Goal: Task Accomplishment & Management: Manage account settings

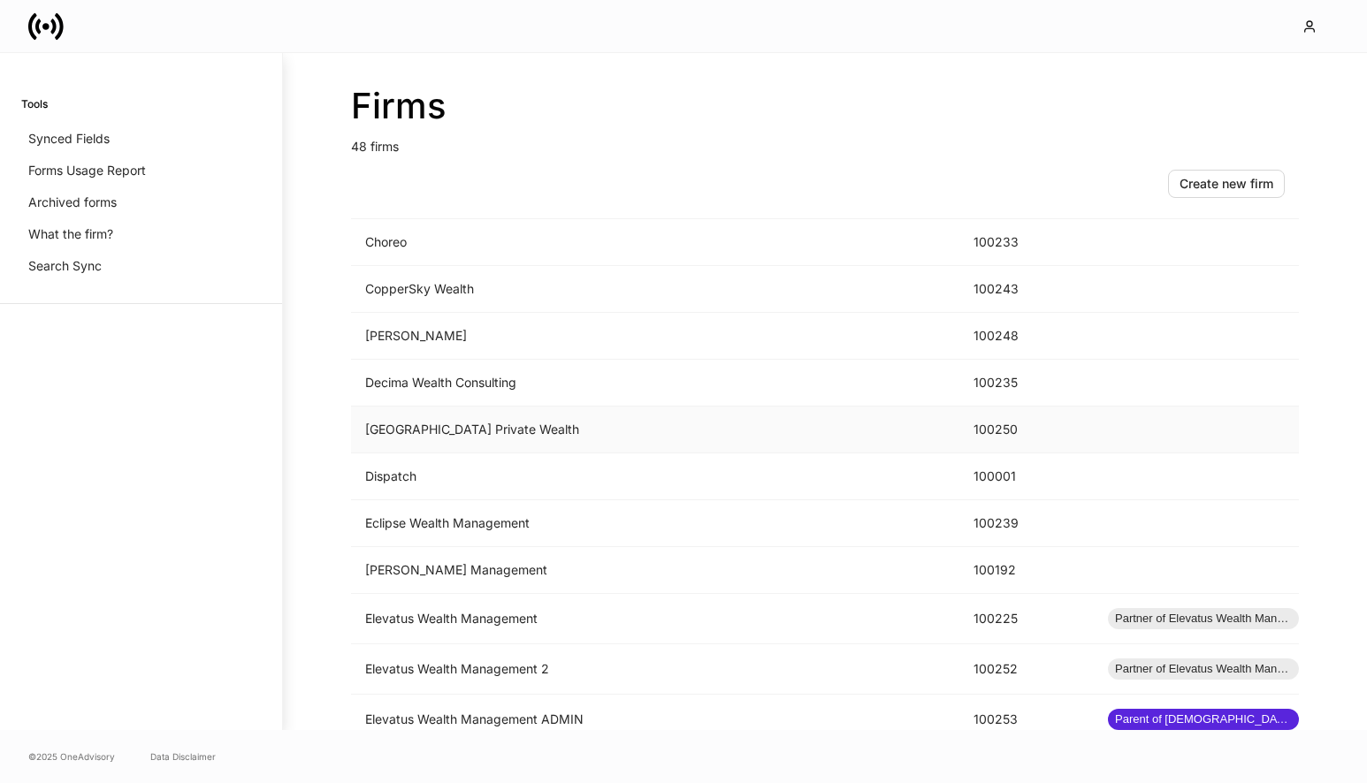
scroll to position [789, 0]
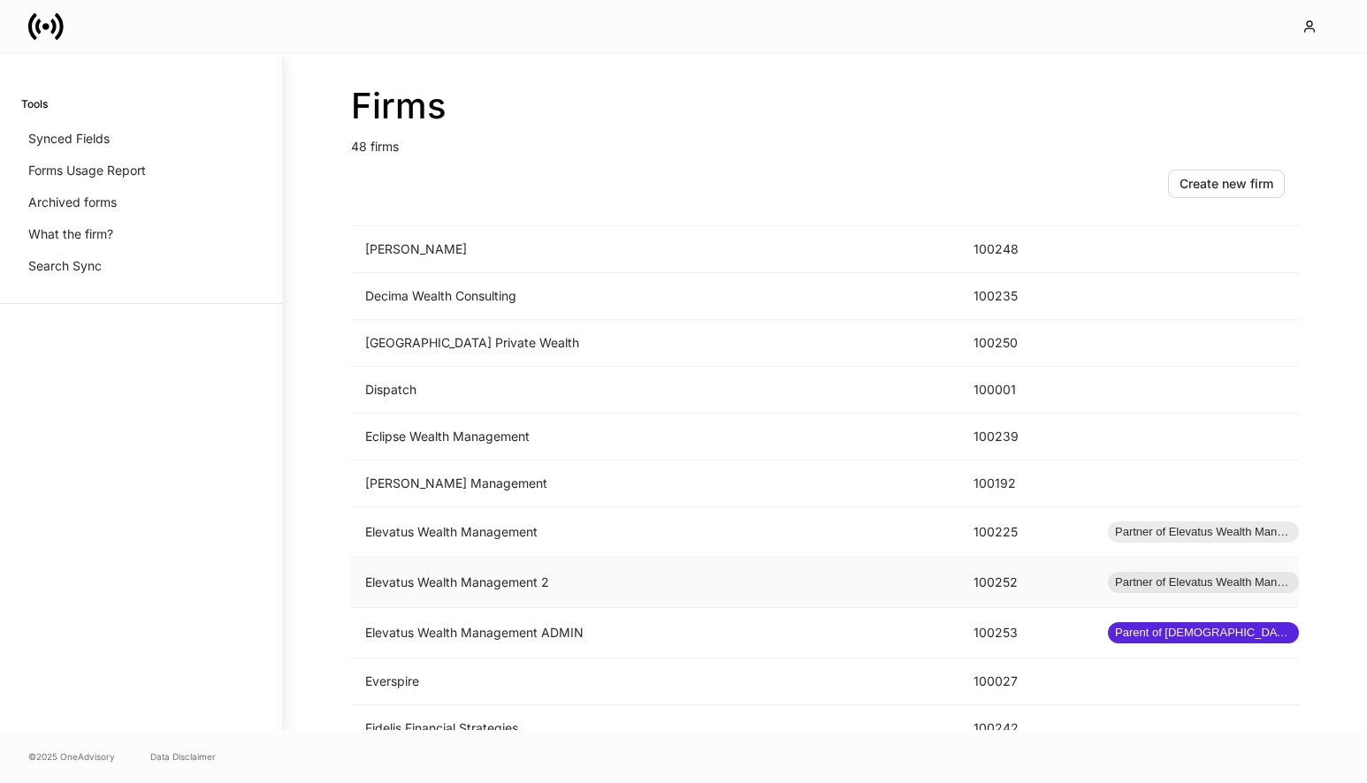
click at [683, 575] on td "Elevatus Wealth Management 2" at bounding box center [655, 583] width 608 height 50
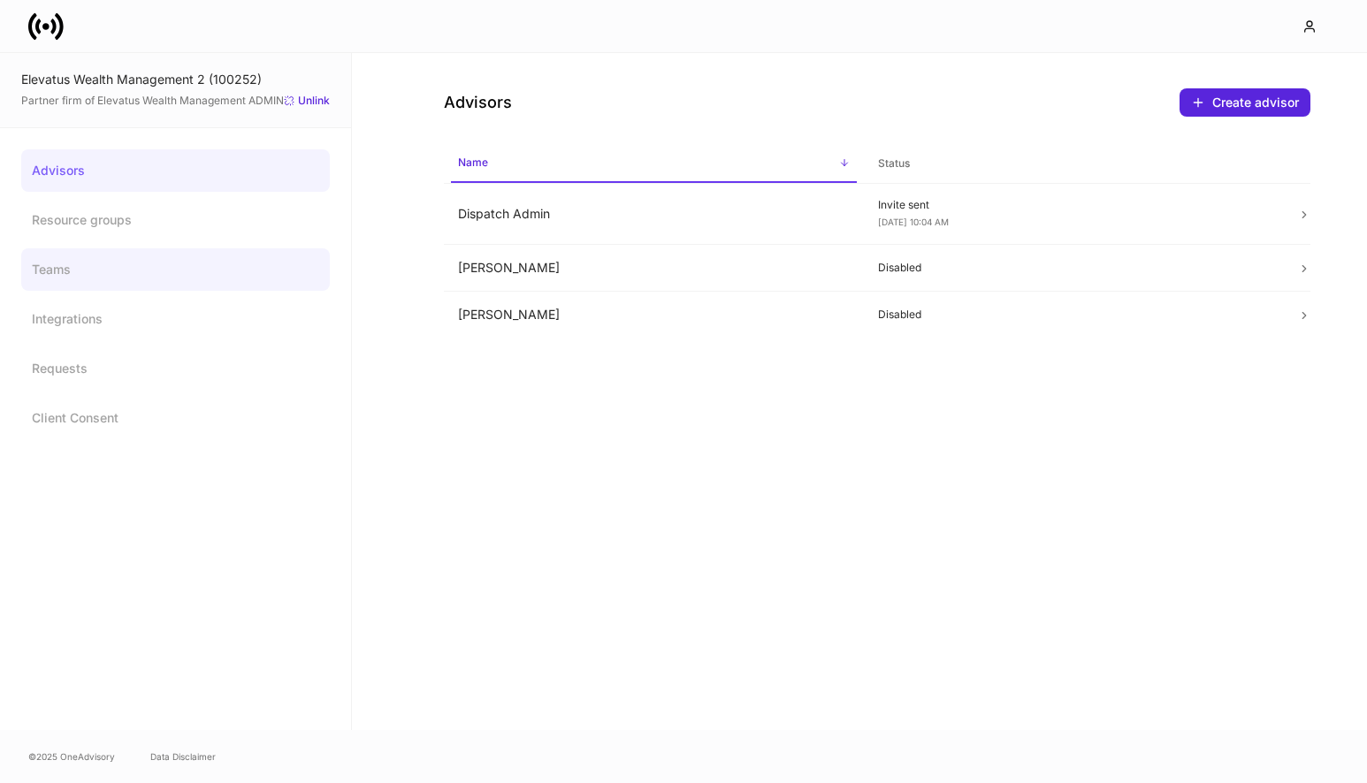
click at [208, 264] on link "Teams" at bounding box center [175, 269] width 309 height 42
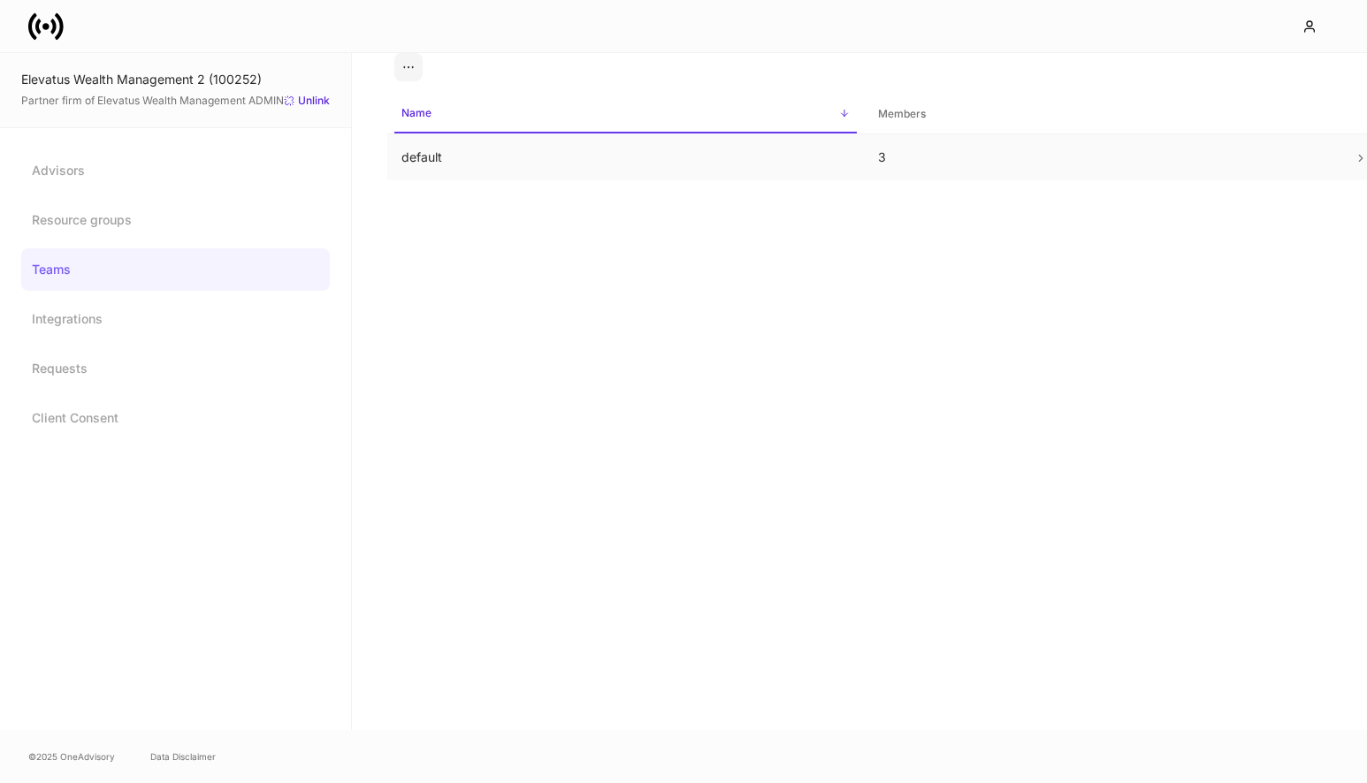
click at [443, 142] on td "default" at bounding box center [625, 157] width 477 height 47
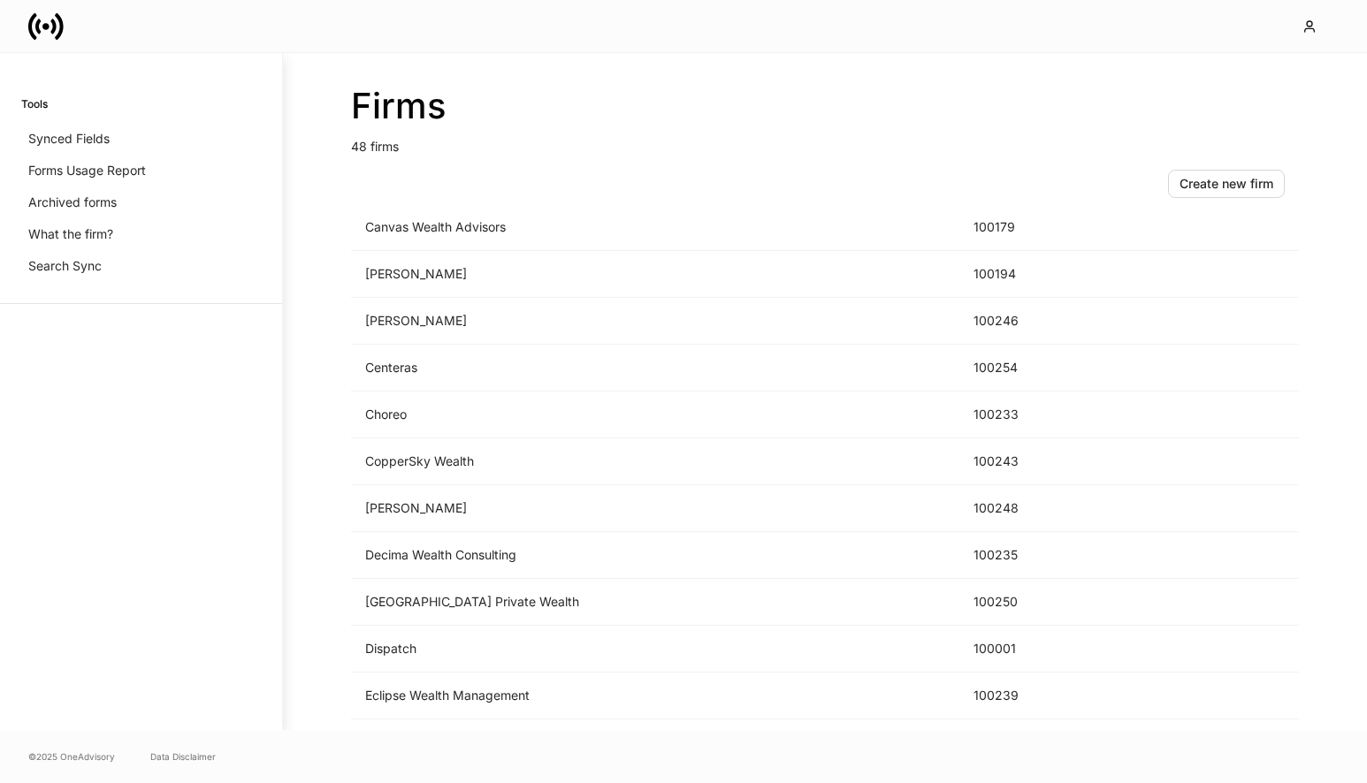
scroll to position [898, 0]
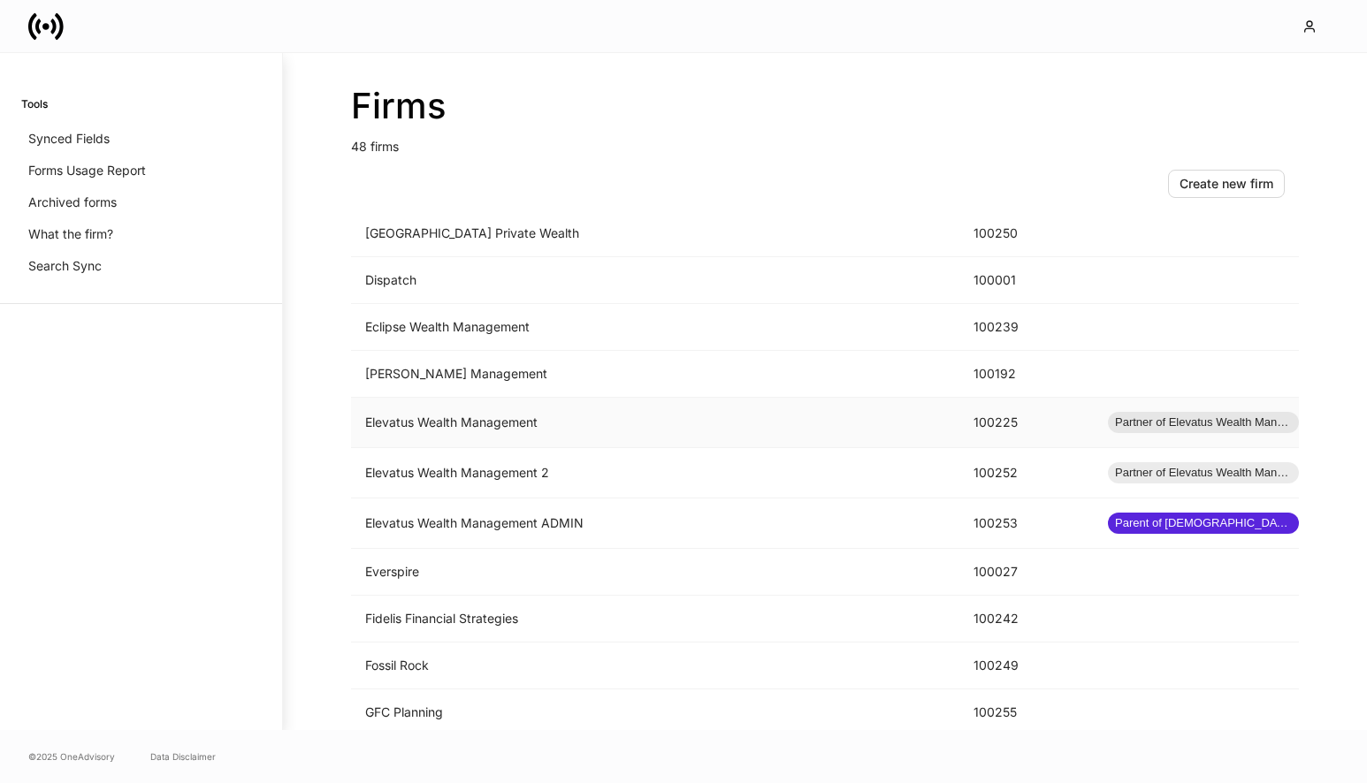
click at [515, 432] on td "Elevatus Wealth Management" at bounding box center [655, 423] width 608 height 50
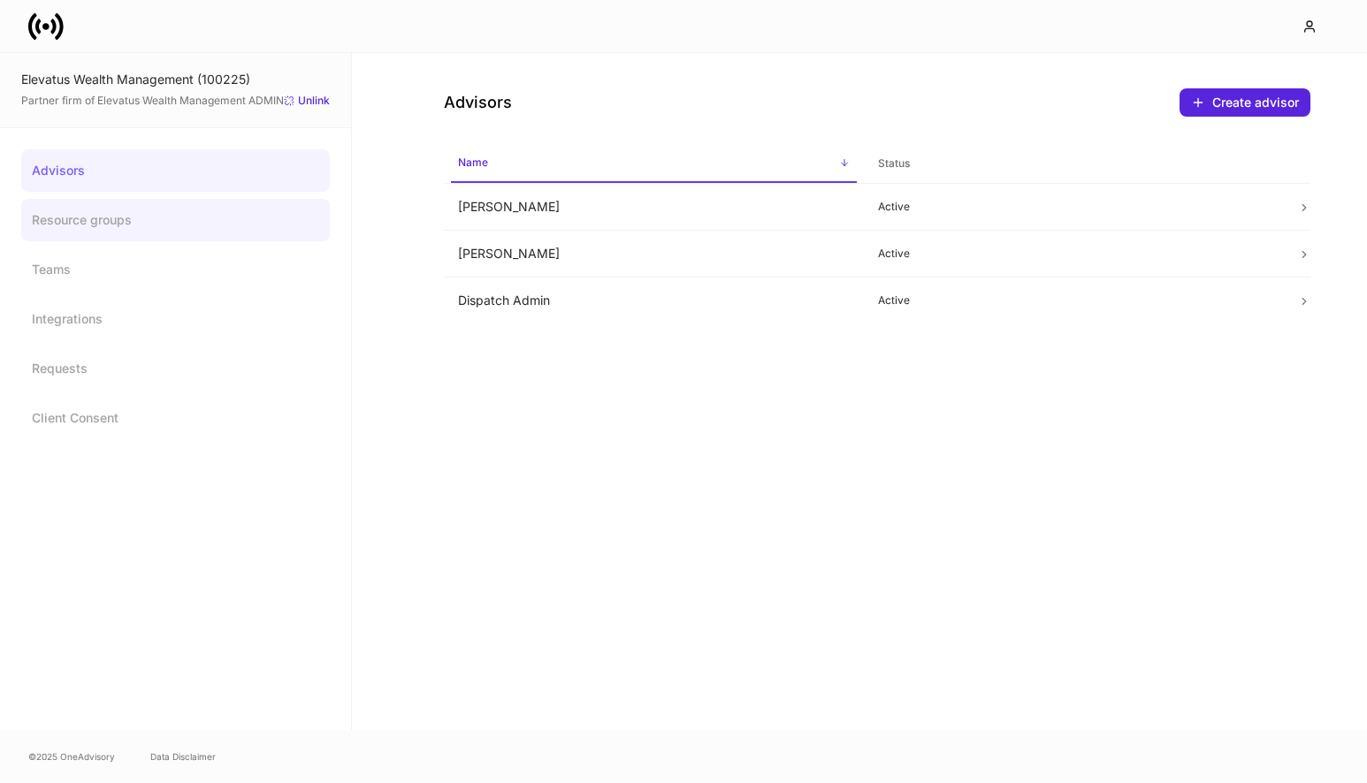
click at [187, 220] on link "Resource groups" at bounding box center [175, 220] width 309 height 42
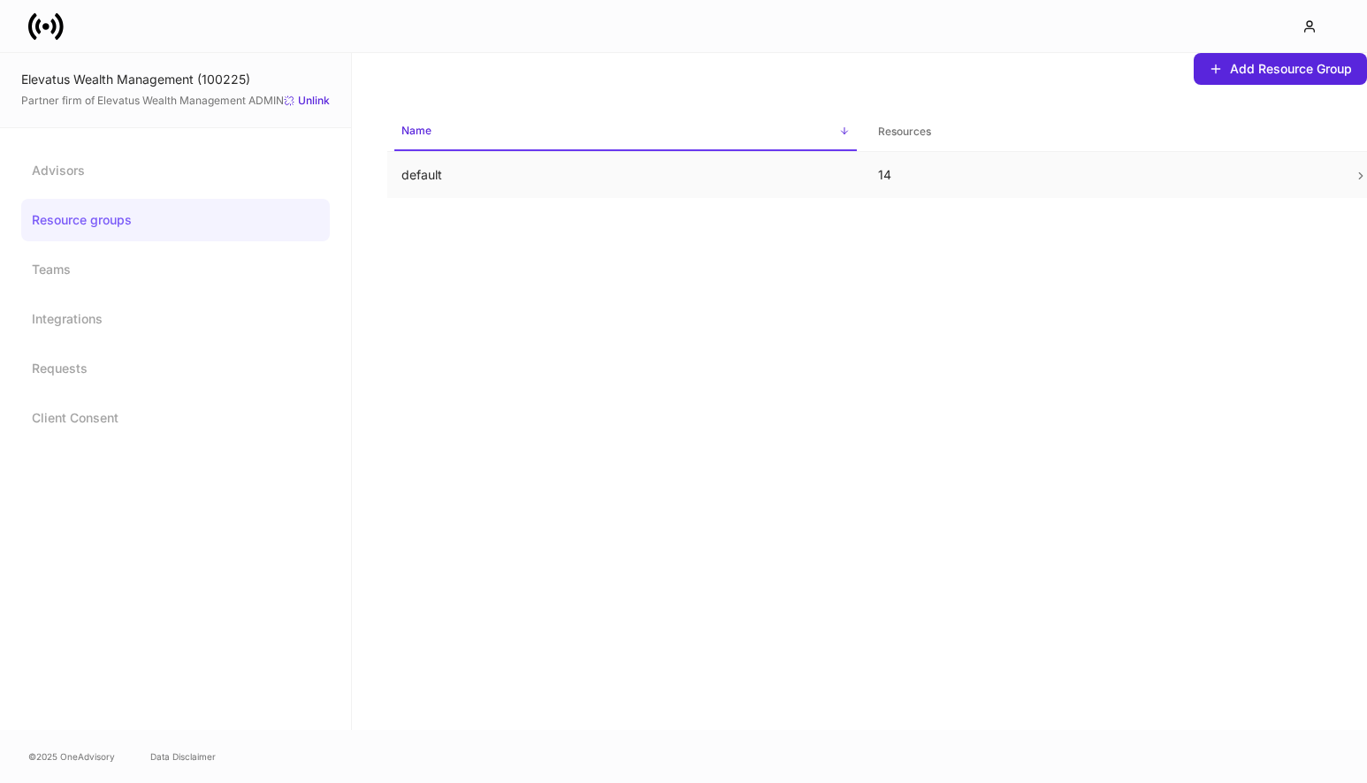
click at [480, 175] on p "default" at bounding box center [625, 175] width 448 height 18
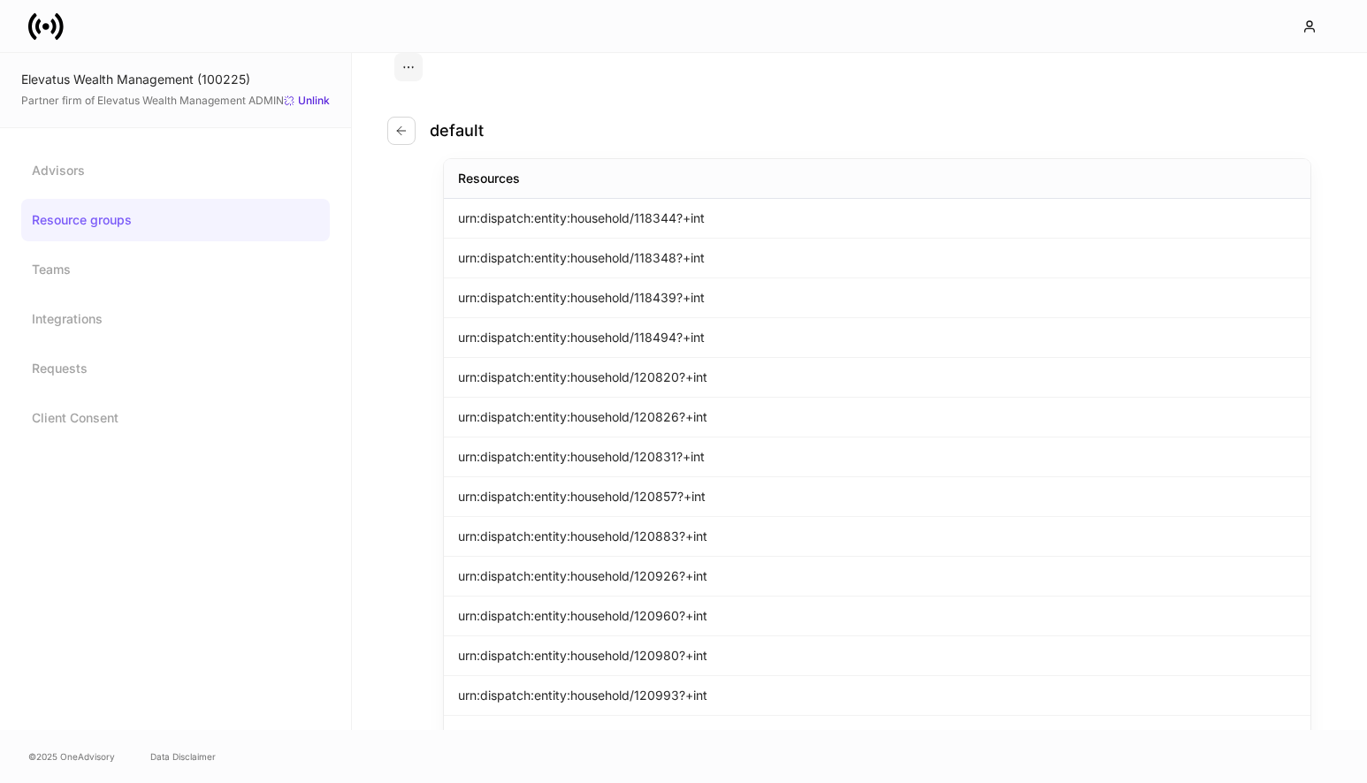
scroll to position [25, 0]
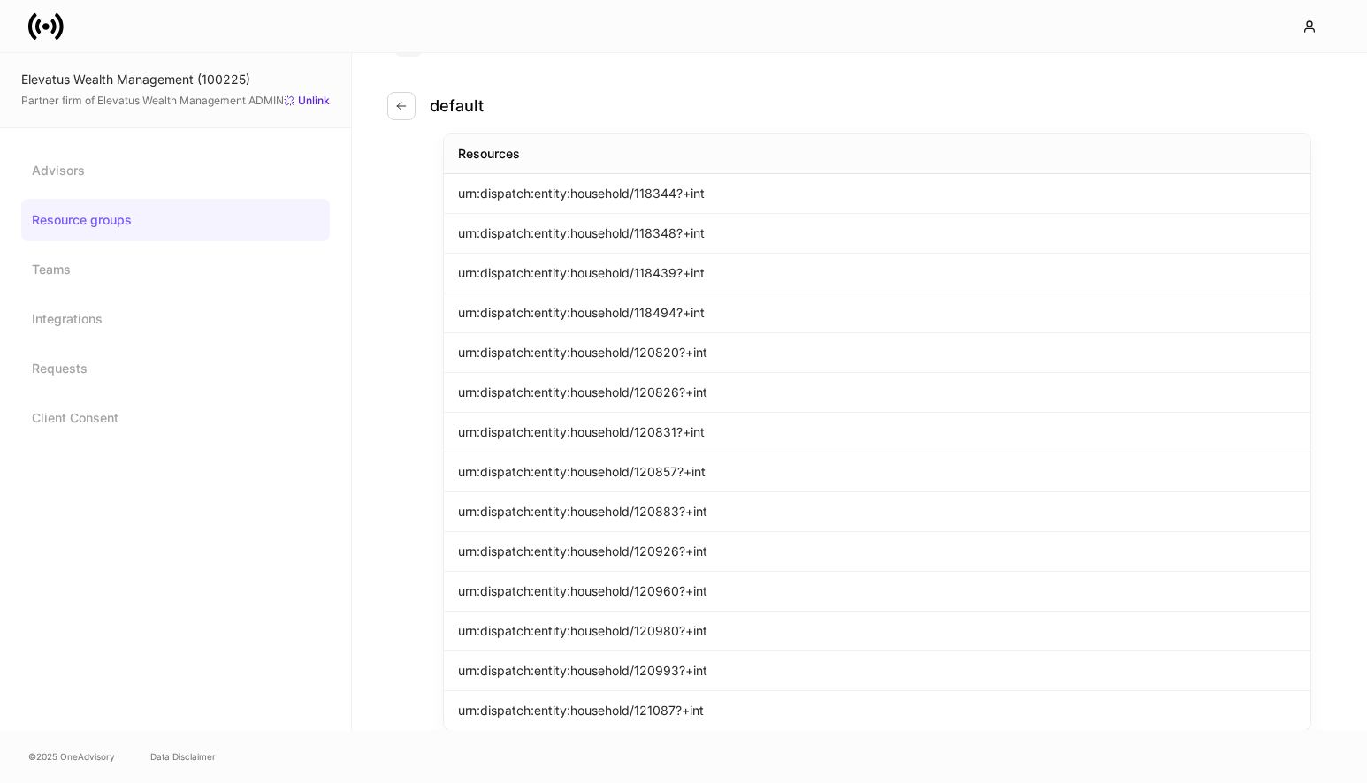
click at [181, 294] on div "Advisors Resource groups Teams Integrations Requests Client Consent" at bounding box center [175, 294] width 309 height 290
click at [172, 273] on link "Teams" at bounding box center [175, 269] width 309 height 42
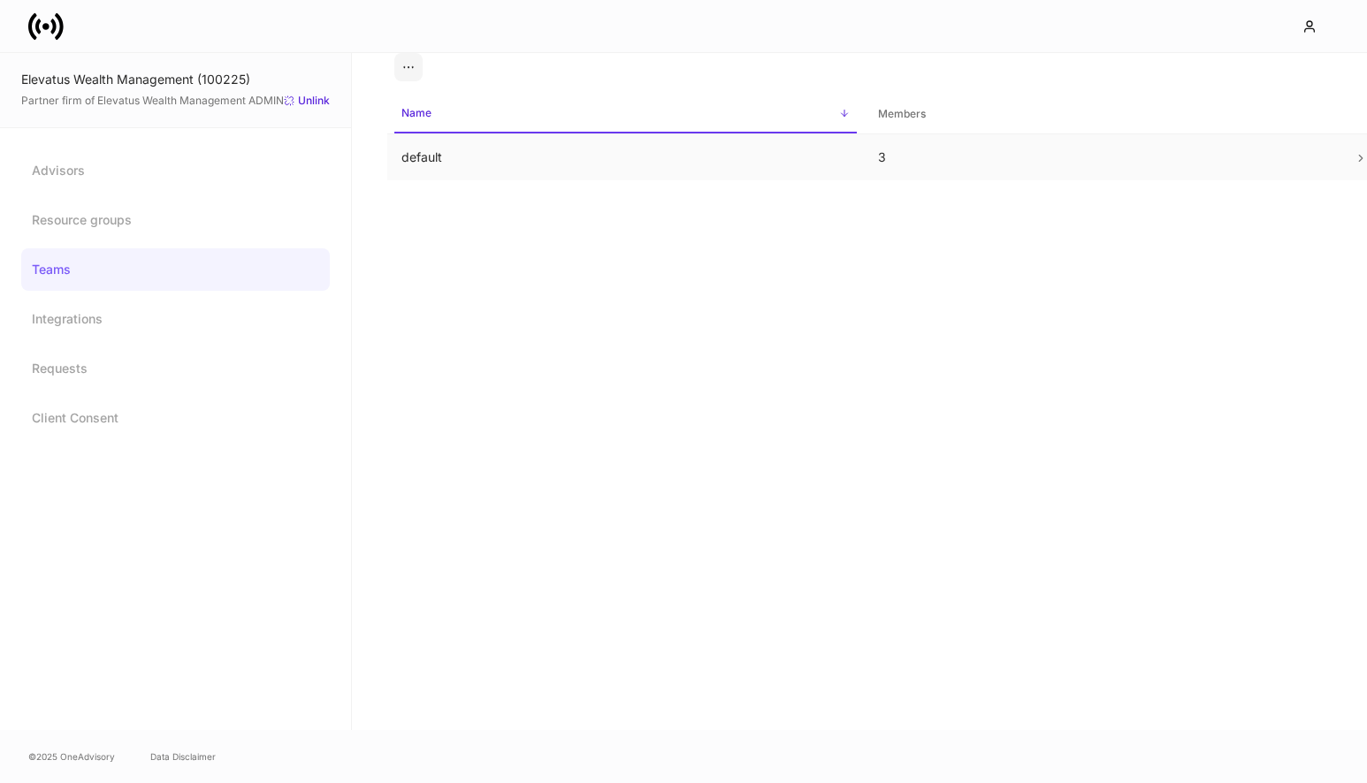
click at [475, 156] on td "default" at bounding box center [625, 157] width 477 height 47
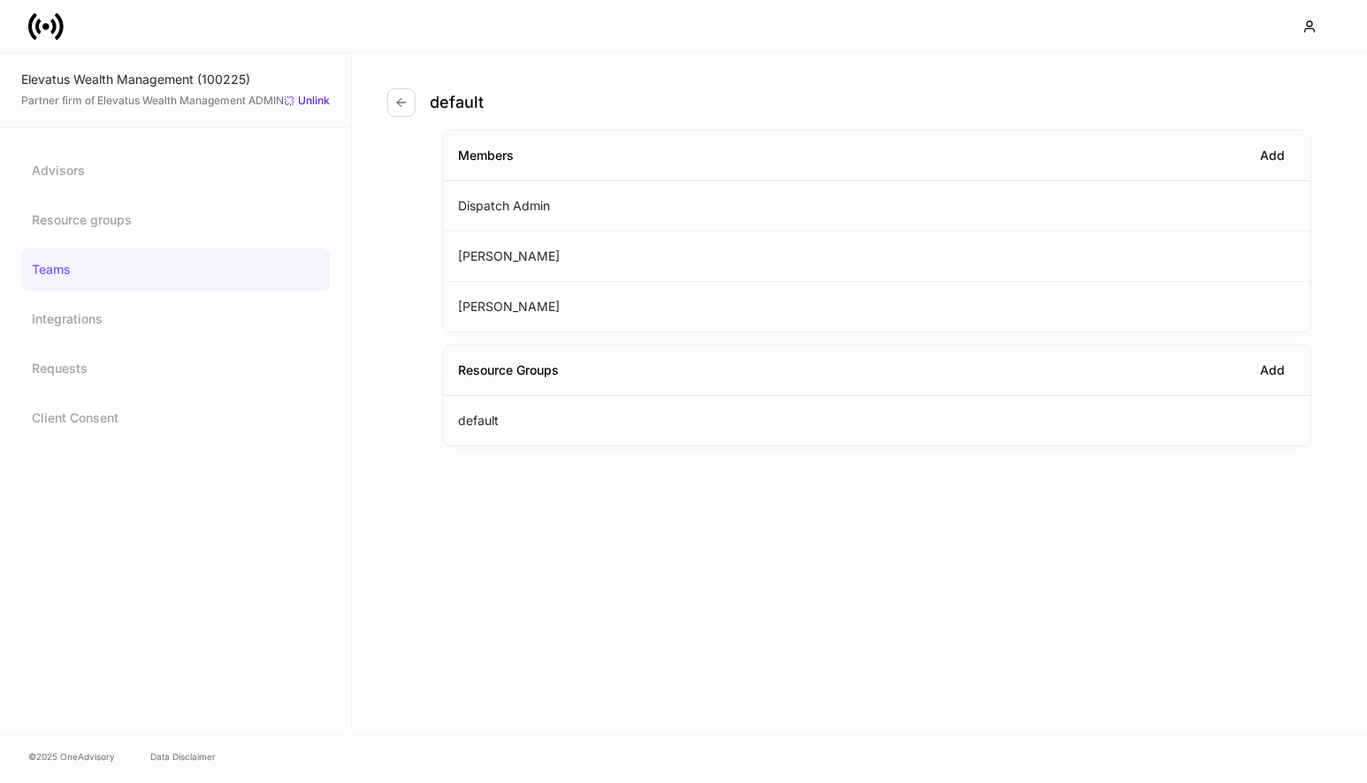
click at [40, 16] on icon at bounding box center [45, 26] width 35 height 35
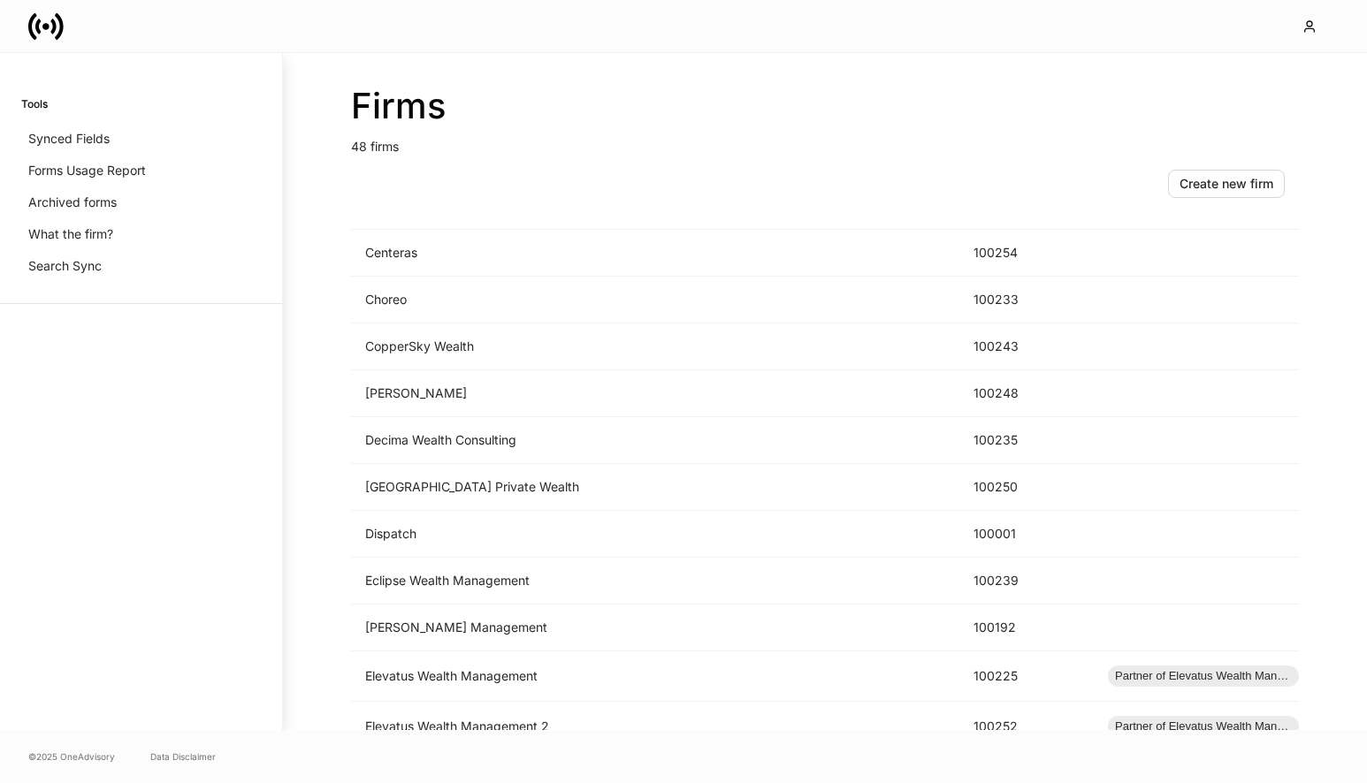
scroll to position [876, 0]
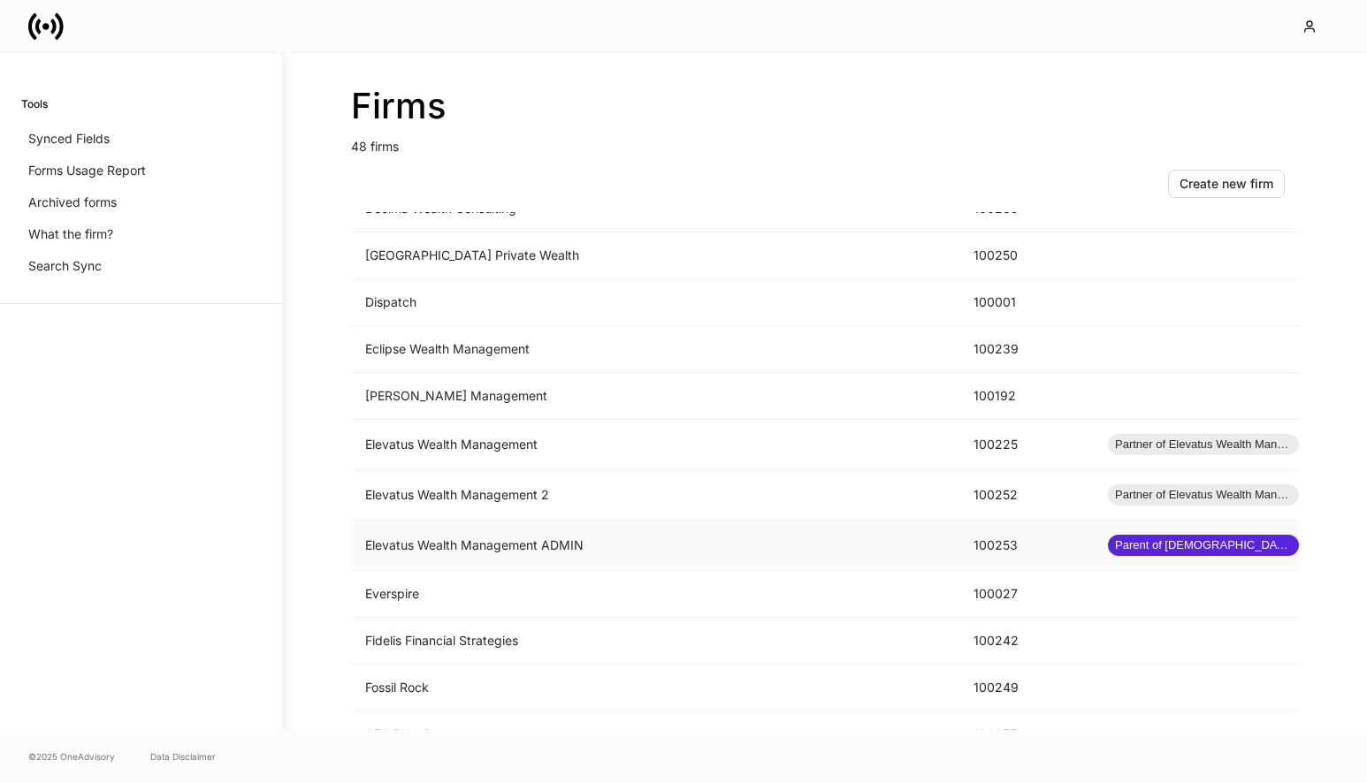
click at [492, 538] on td "Elevatus Wealth Management ADMIN" at bounding box center [655, 546] width 608 height 50
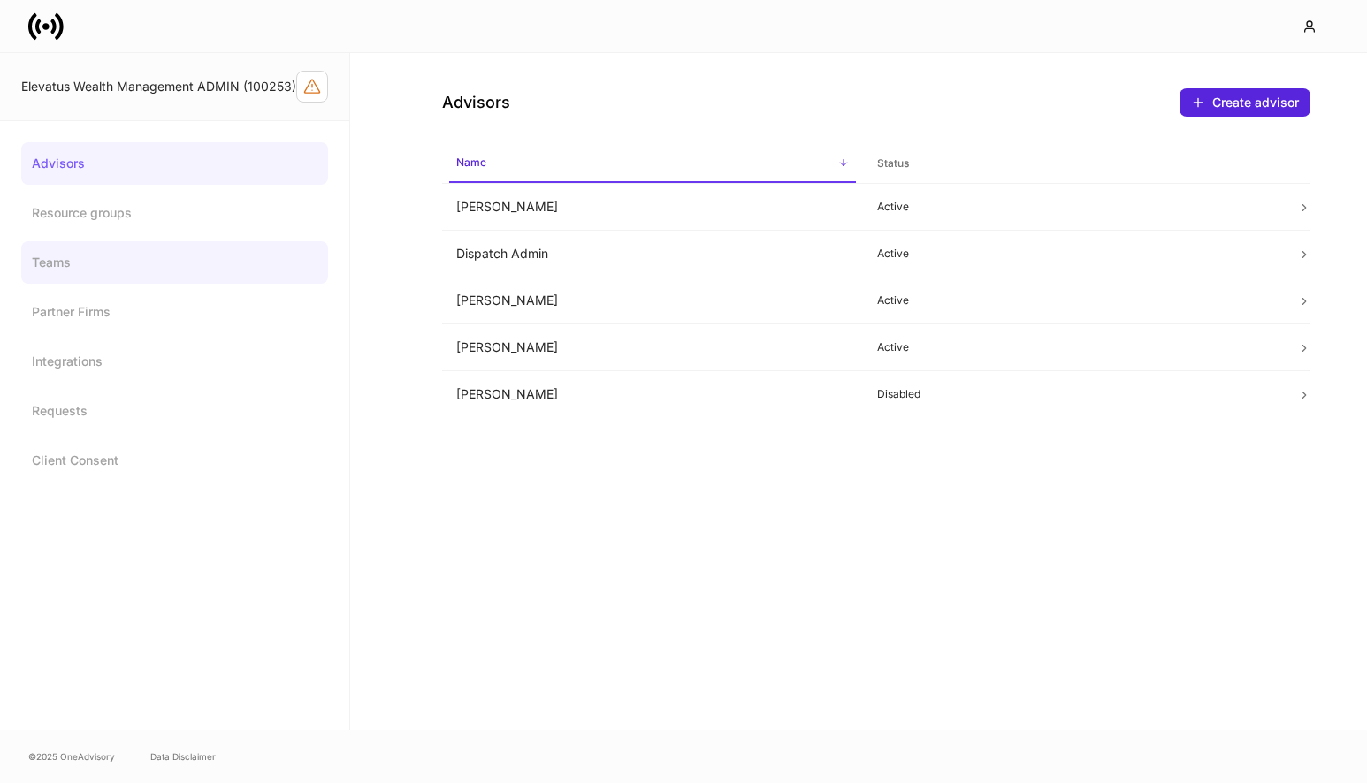
click at [172, 278] on link "Teams" at bounding box center [174, 262] width 307 height 42
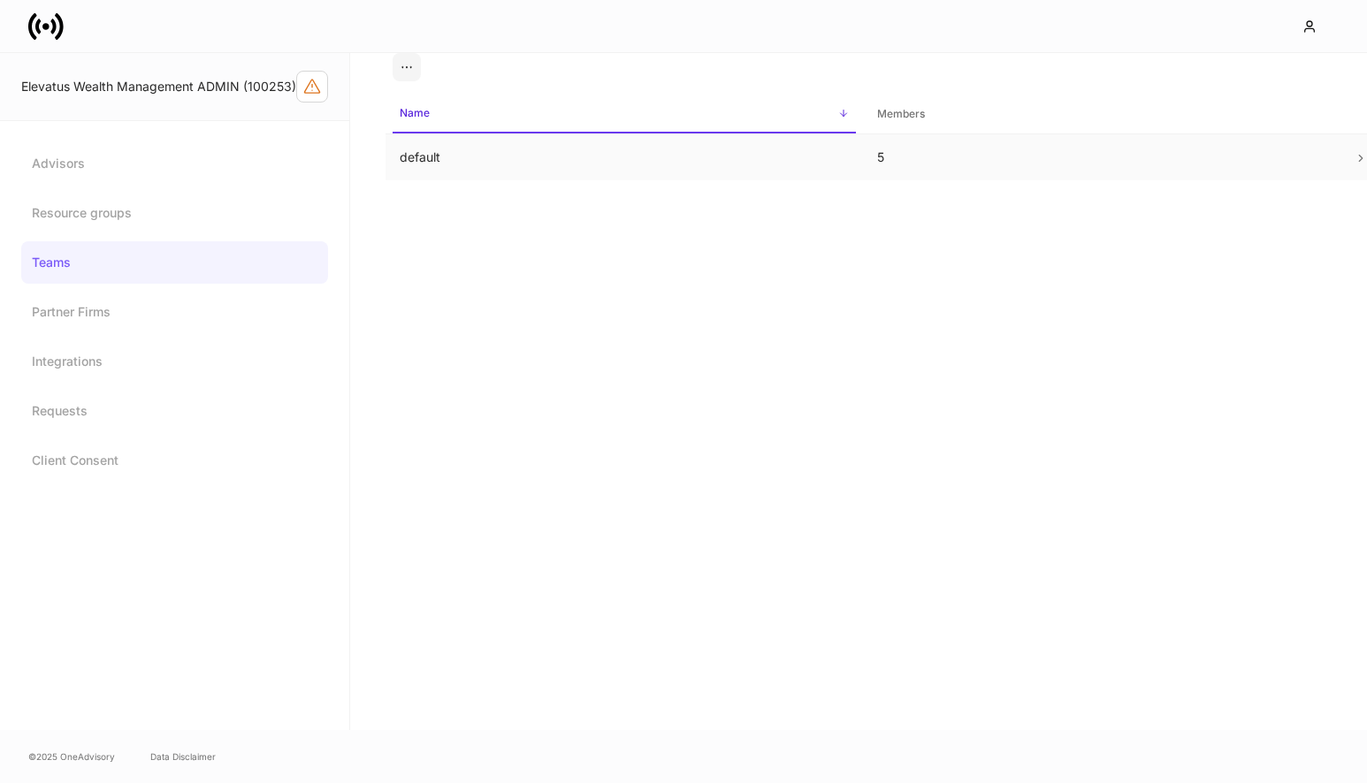
click at [479, 168] on td "default" at bounding box center [623, 157] width 477 height 47
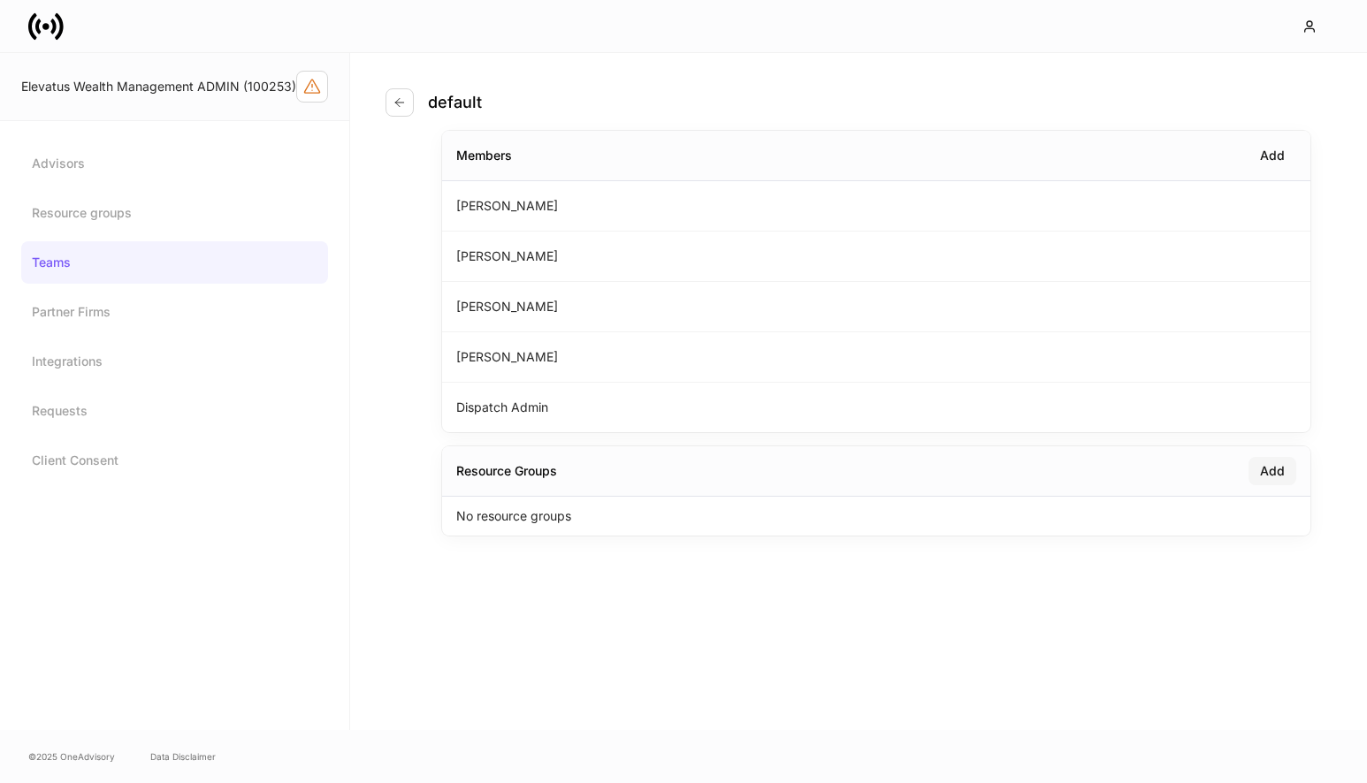
click at [1280, 476] on div "Add" at bounding box center [1272, 471] width 25 height 18
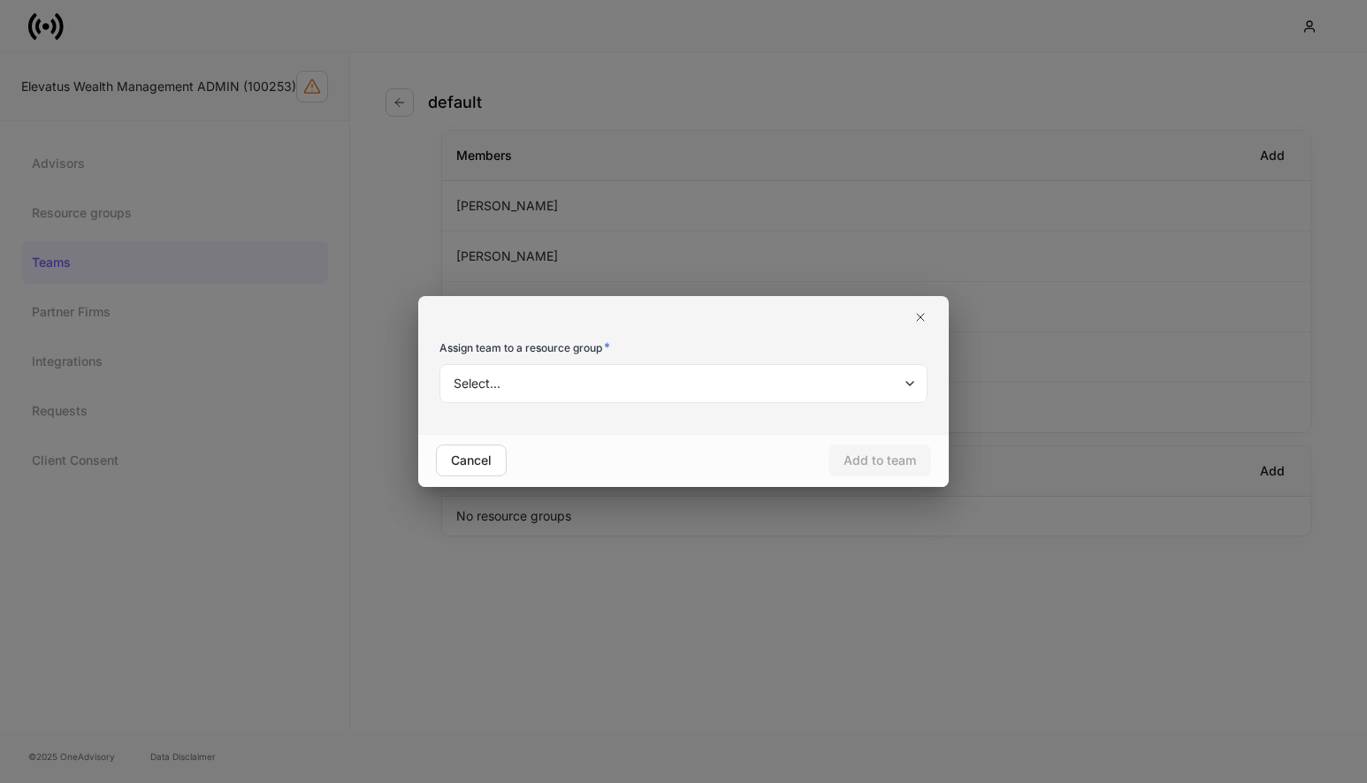
click at [704, 371] on body "Elevatus Wealth Management ADMIN (100253) Advisors Resource groups Teams Partne…" at bounding box center [683, 391] width 1367 height 783
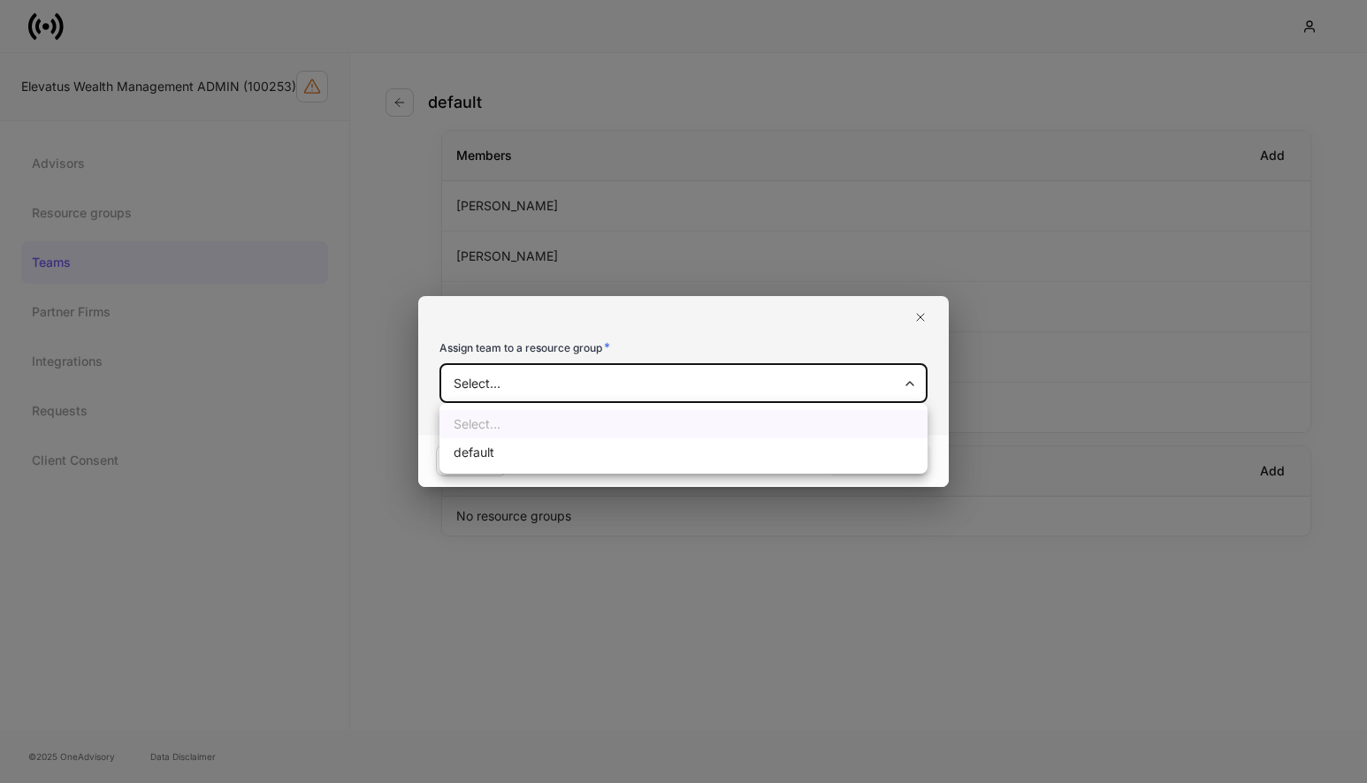
click at [676, 454] on li "default" at bounding box center [683, 453] width 488 height 28
type input "**********"
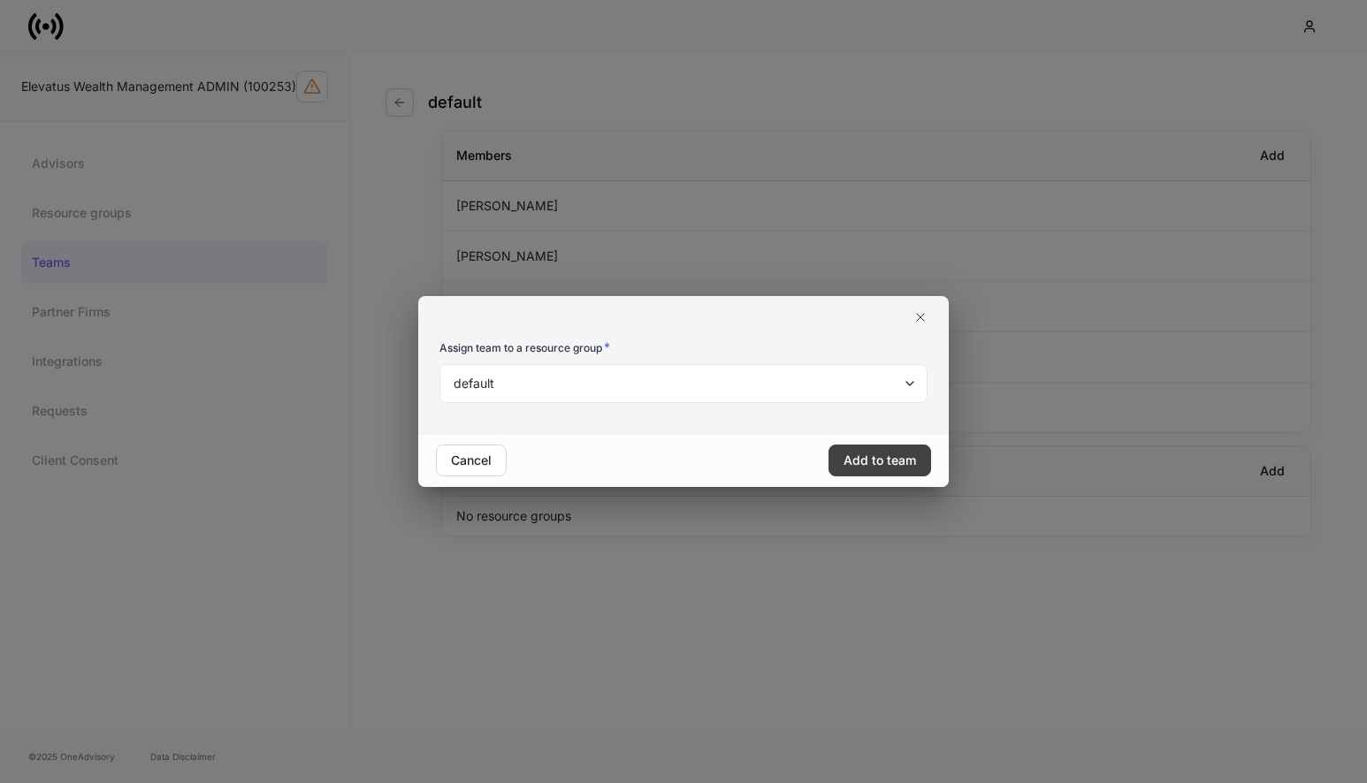
click at [905, 460] on div "Add to team" at bounding box center [879, 461] width 72 height 18
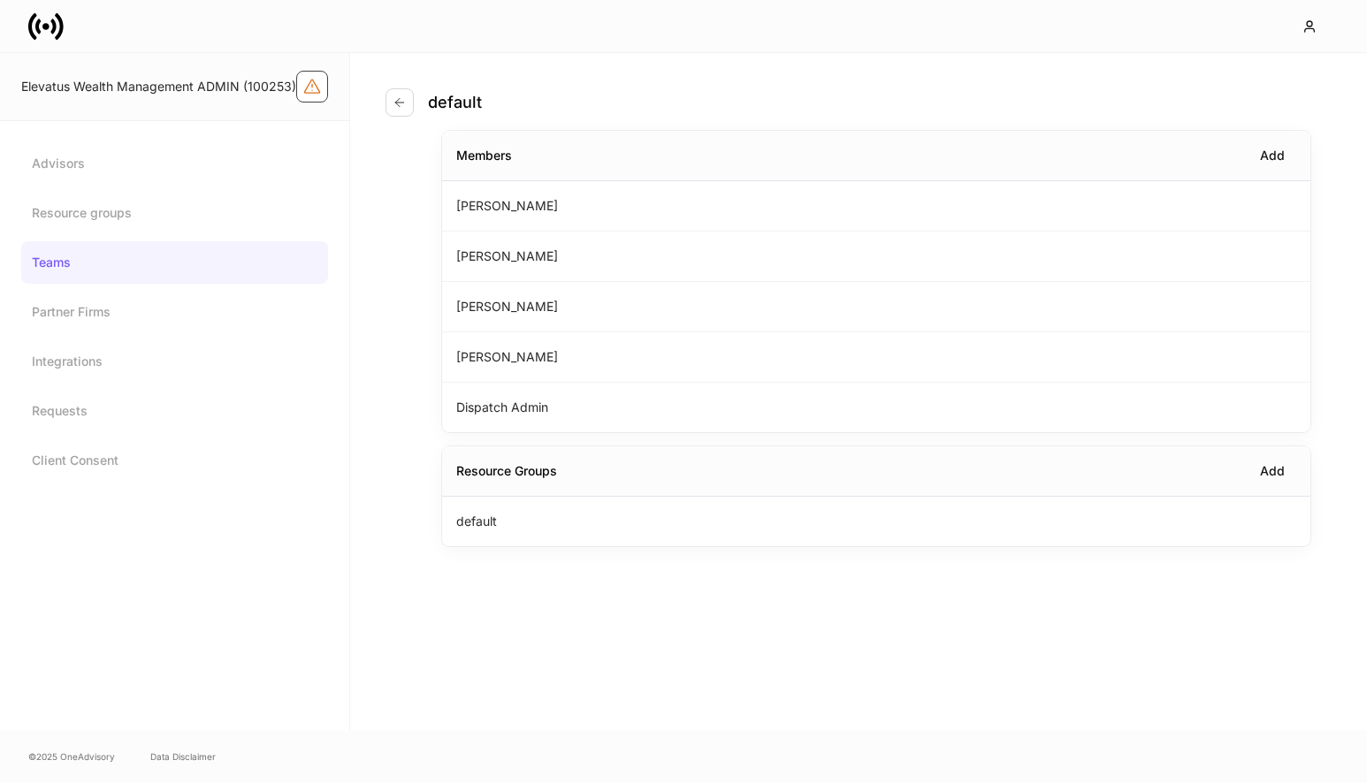
click at [314, 91] on icon "Firm configuration warnings" at bounding box center [312, 87] width 18 height 18
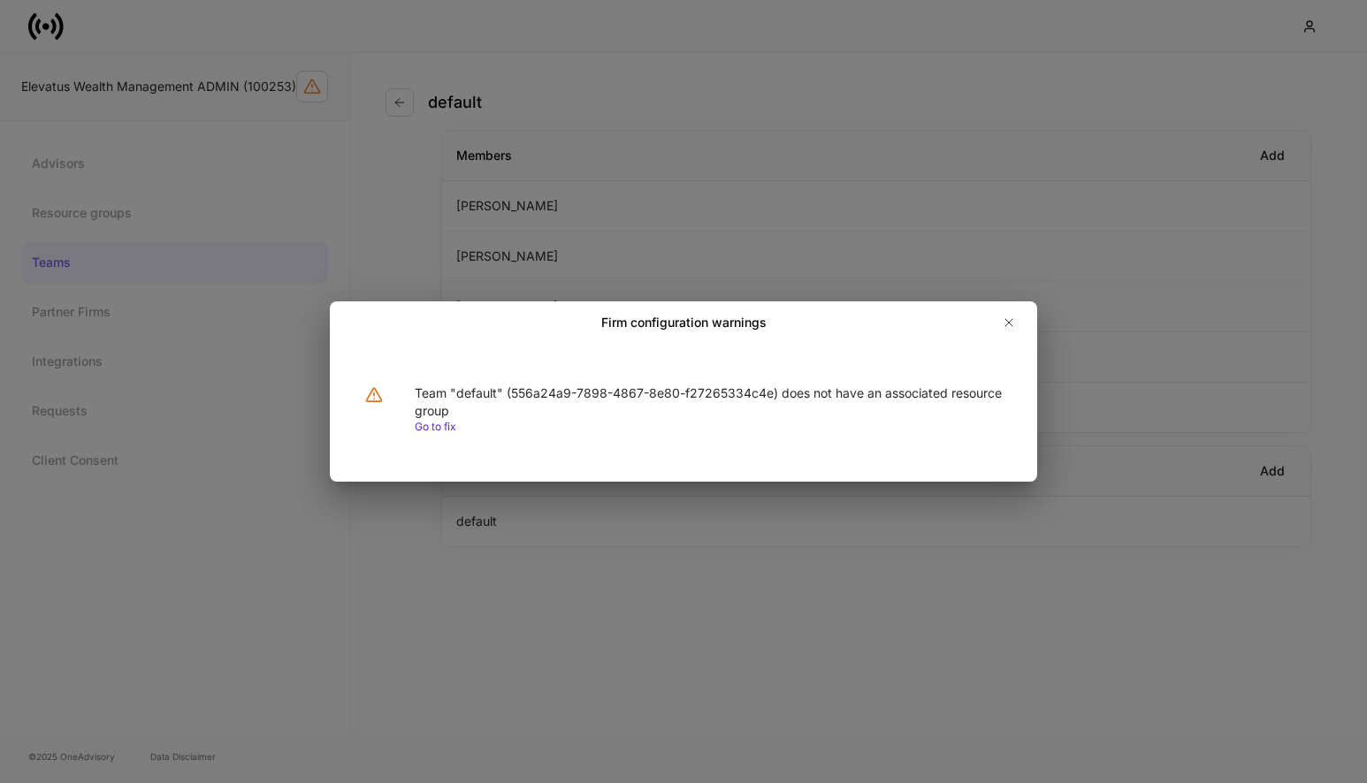
click at [281, 131] on div "Firm configuration warnings Team "default" (556a24a9-7898-4867-8e80-f27265334c4…" at bounding box center [683, 391] width 1367 height 783
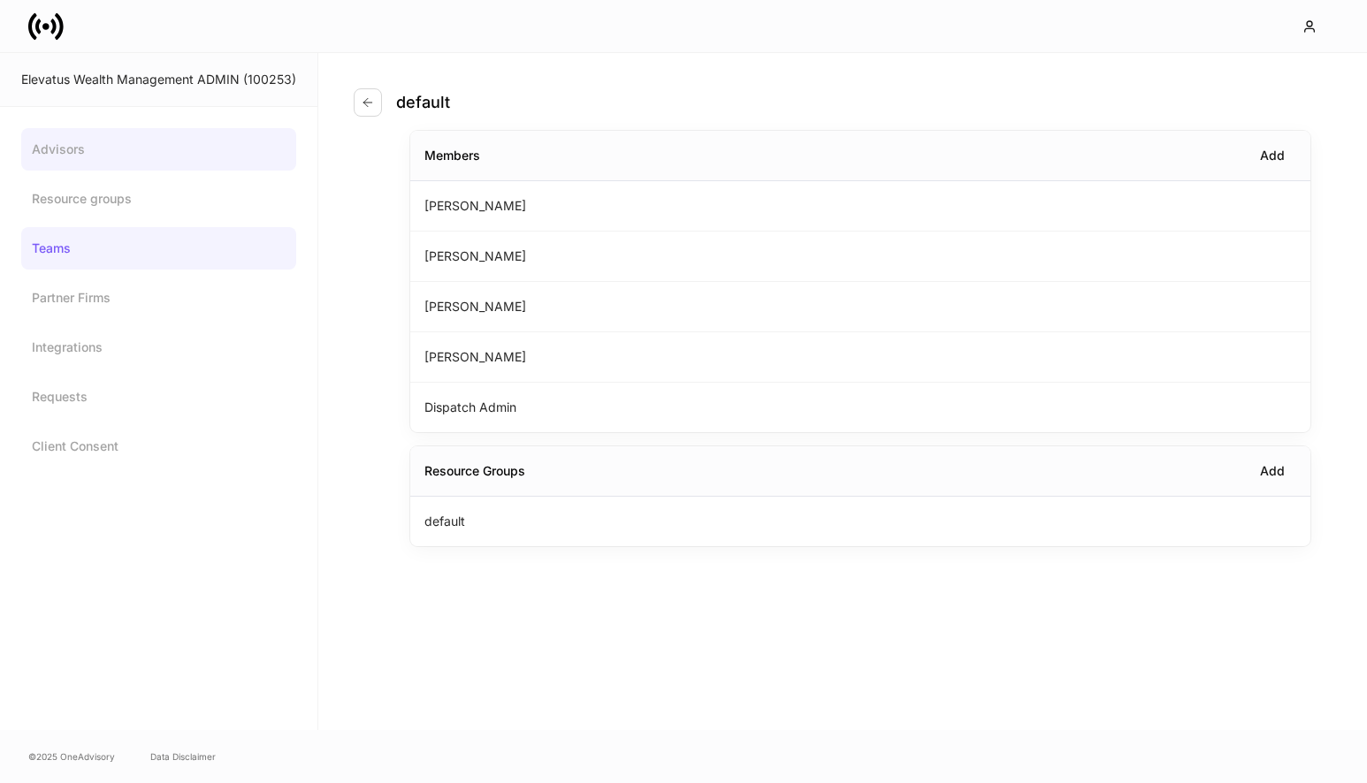
click at [188, 160] on link "Advisors" at bounding box center [158, 149] width 275 height 42
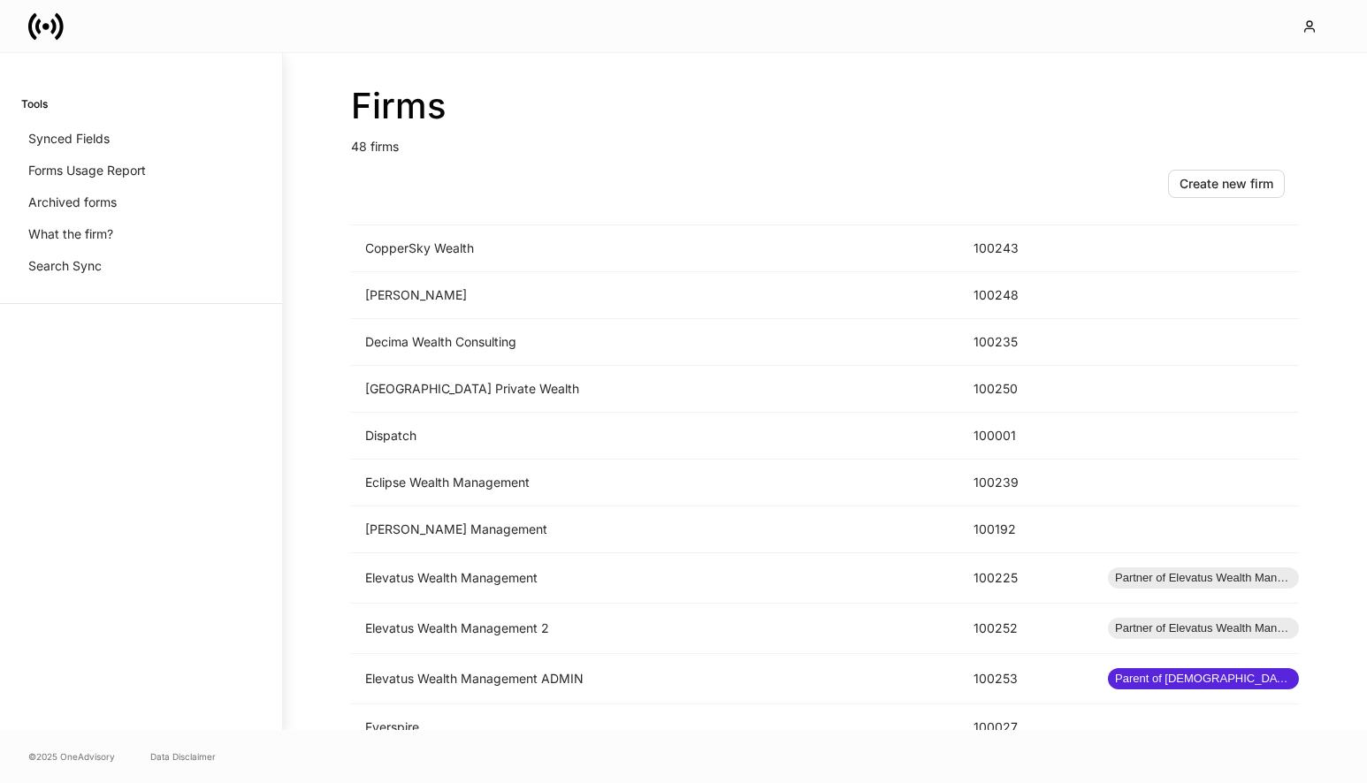
scroll to position [828, 0]
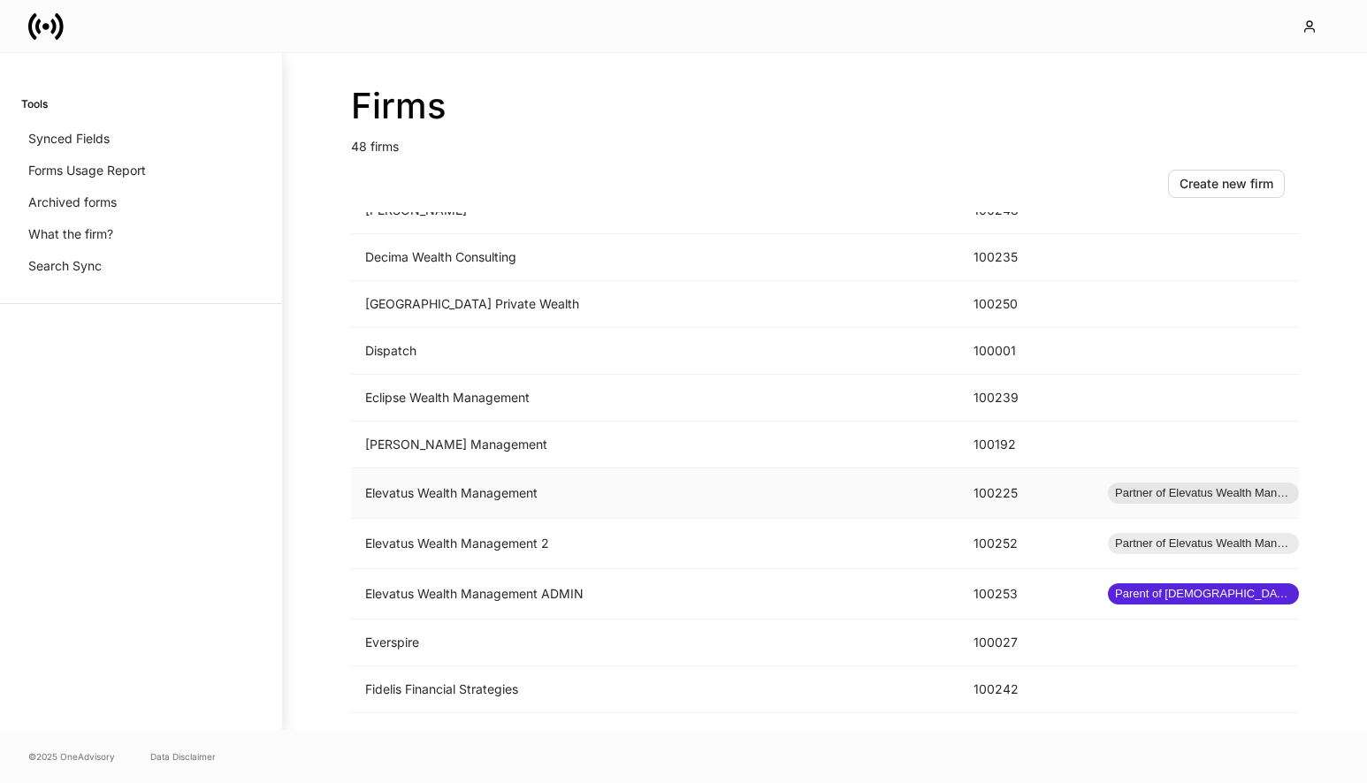
click at [600, 510] on td "Elevatus Wealth Management" at bounding box center [655, 494] width 608 height 50
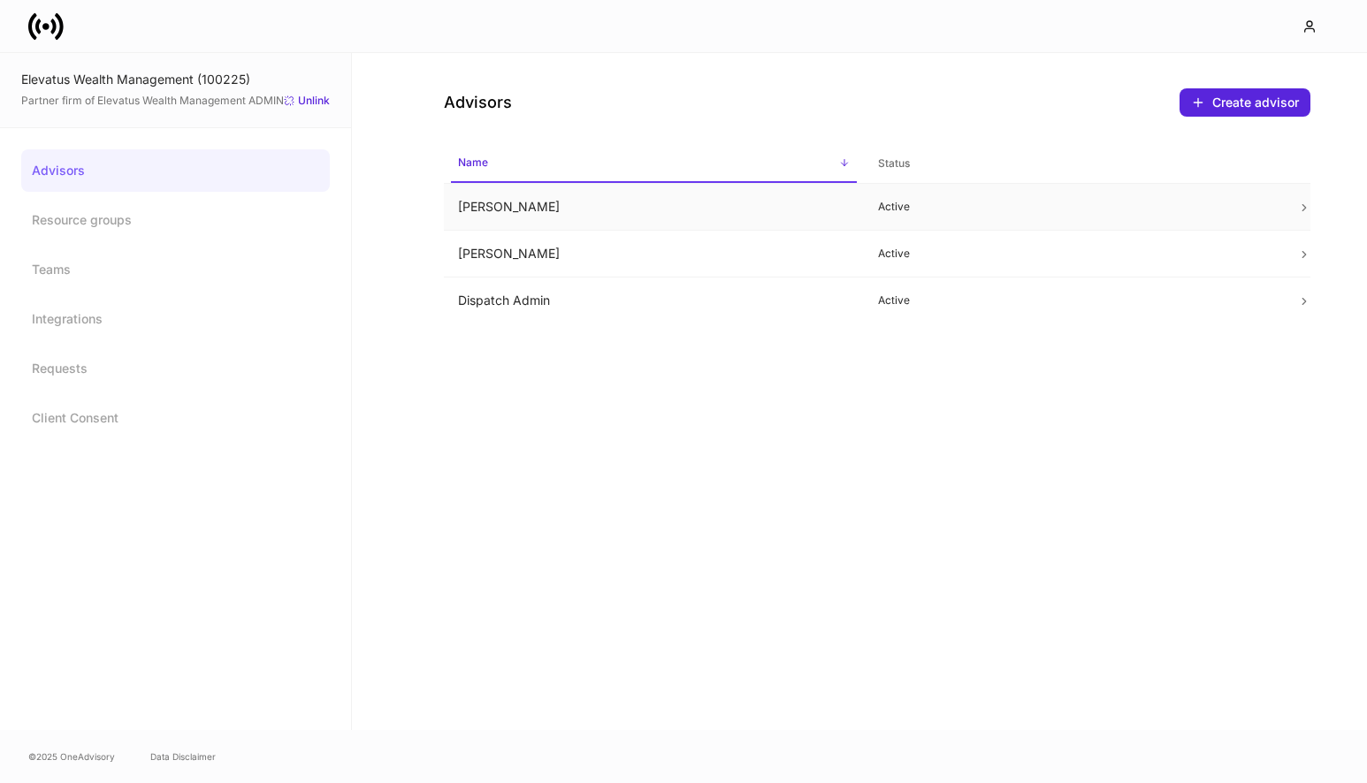
click at [587, 210] on td "[PERSON_NAME]" at bounding box center [654, 207] width 420 height 47
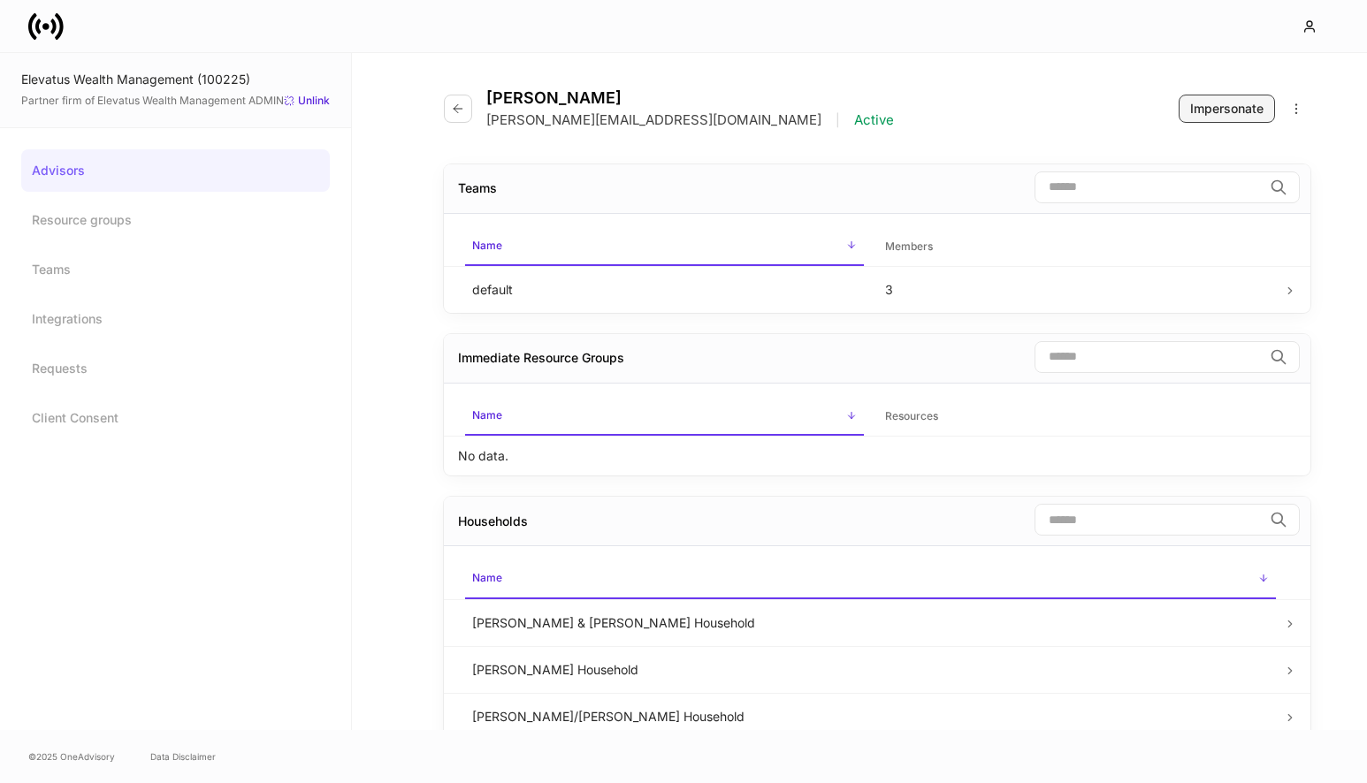
click at [1202, 109] on div "Impersonate" at bounding box center [1226, 109] width 73 height 18
